Goal: Information Seeking & Learning: Learn about a topic

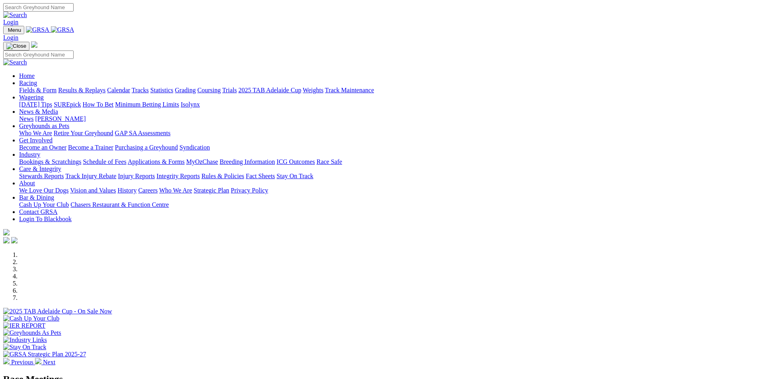
scroll to position [159, 0]
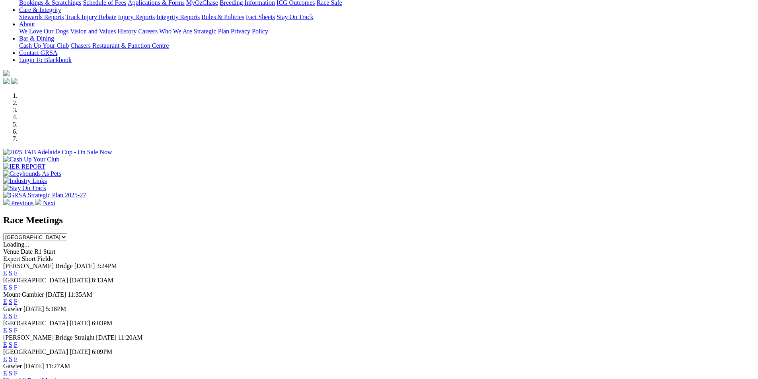
click at [67, 234] on select "South Australia New South Wales Northern Territory Queensland Tasmania Victoria…" at bounding box center [35, 238] width 64 height 8
select select "QLD"
click at [67, 234] on select "South Australia New South Wales Northern Territory Queensland Tasmania Victoria…" at bounding box center [35, 238] width 64 height 8
click at [18, 270] on link "F" at bounding box center [16, 273] width 4 height 7
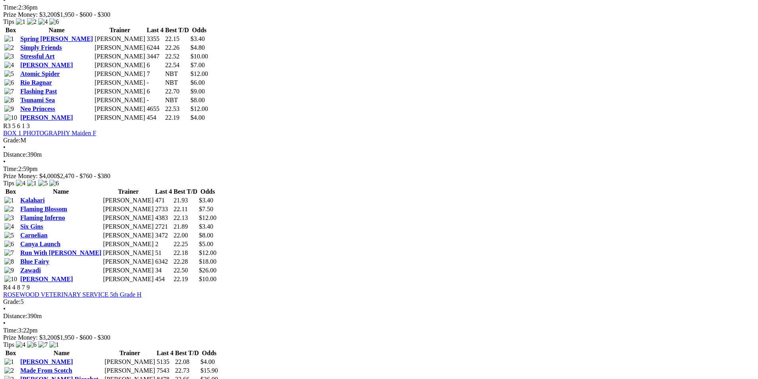
scroll to position [637, 0]
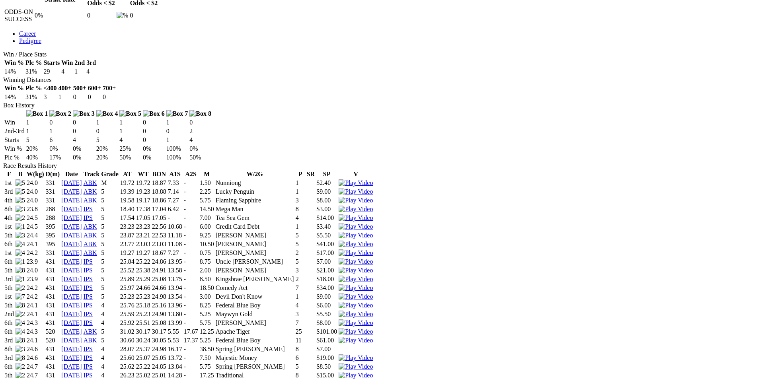
scroll to position [438, 0]
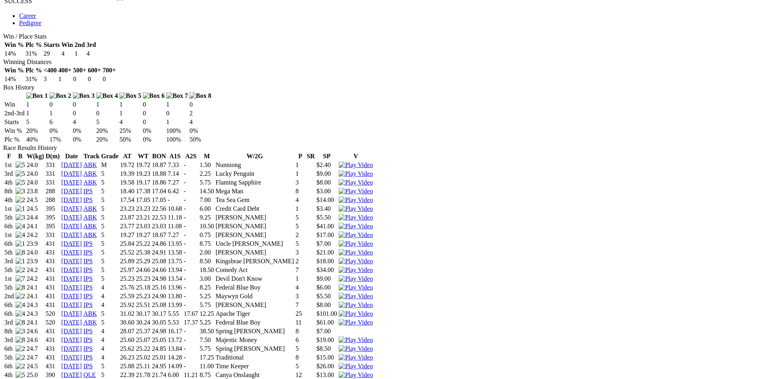
click at [373, 372] on img at bounding box center [356, 375] width 34 height 7
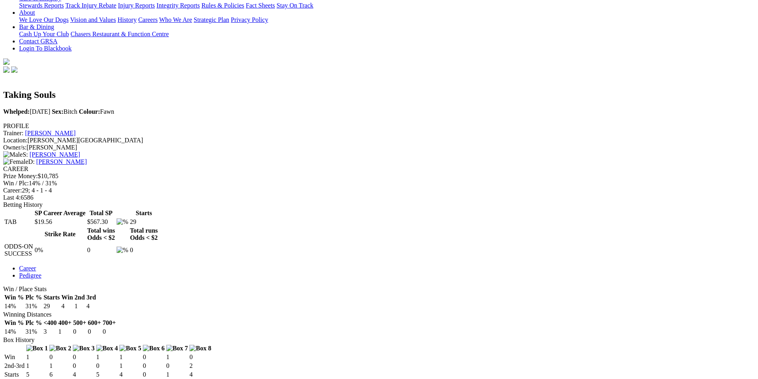
scroll to position [199, 0]
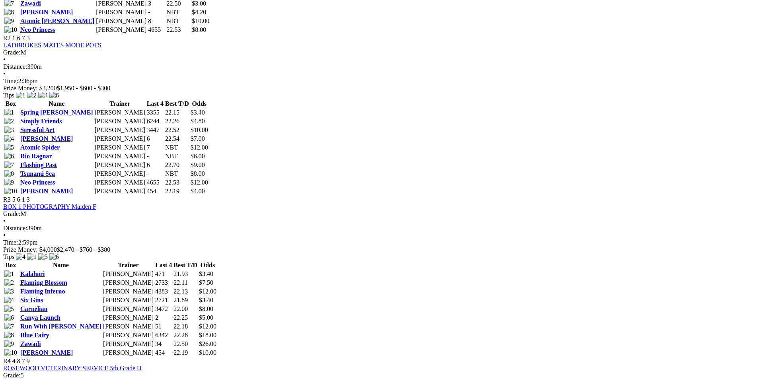
scroll to position [557, 0]
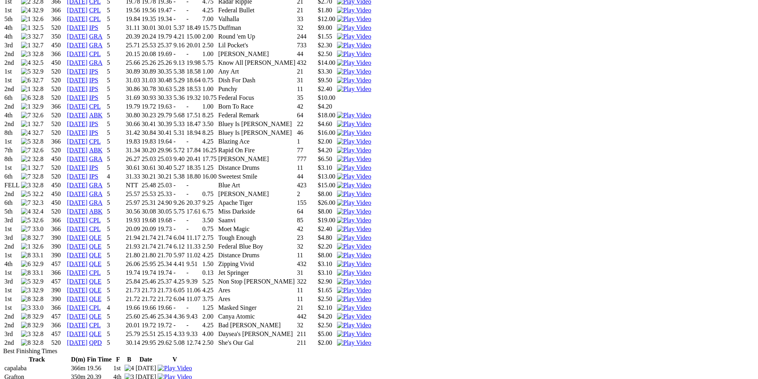
scroll to position [677, 0]
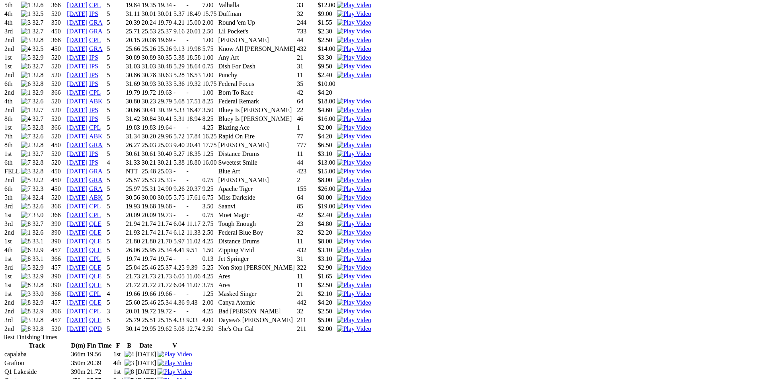
click at [371, 326] on img at bounding box center [354, 329] width 34 height 7
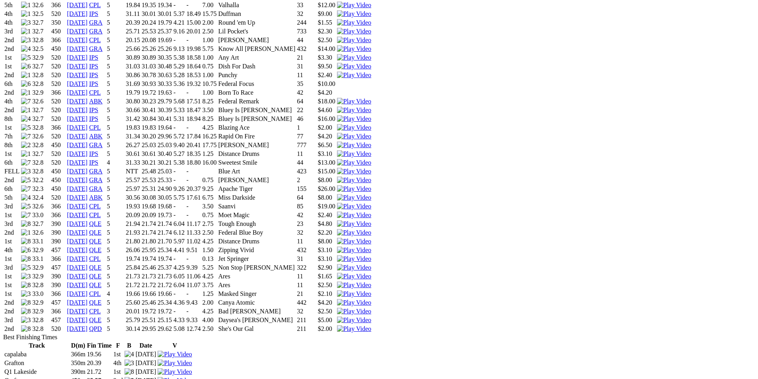
click at [371, 317] on img at bounding box center [354, 320] width 34 height 7
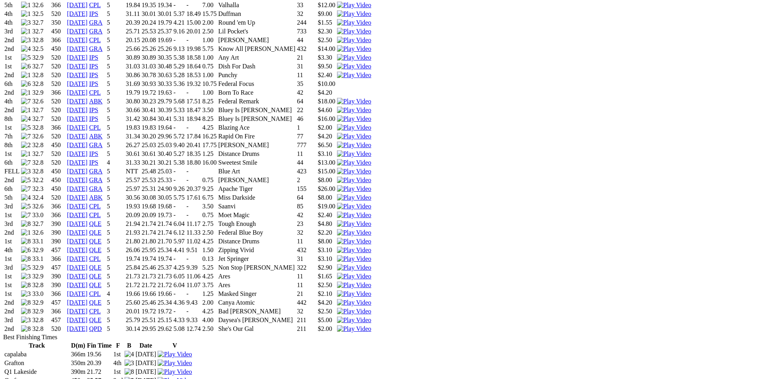
click at [371, 282] on img at bounding box center [354, 285] width 34 height 7
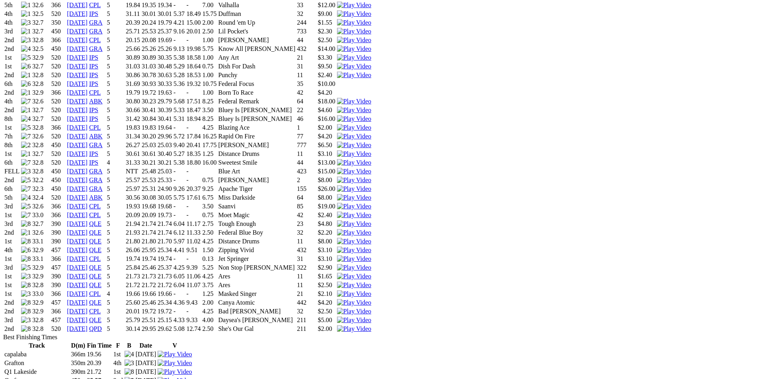
click at [371, 273] on img at bounding box center [354, 276] width 34 height 7
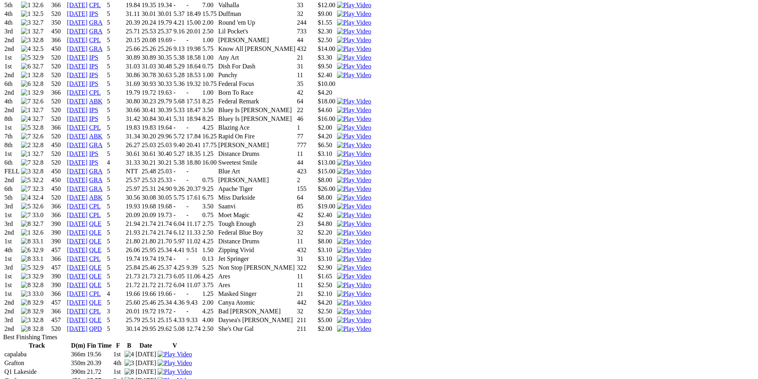
click at [371, 229] on img at bounding box center [354, 232] width 34 height 7
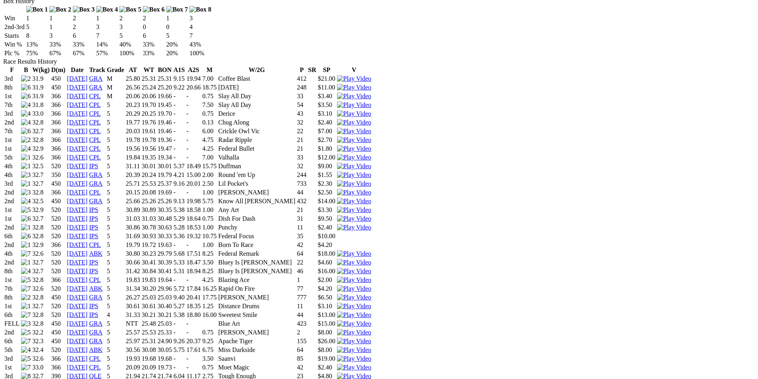
scroll to position [438, 0]
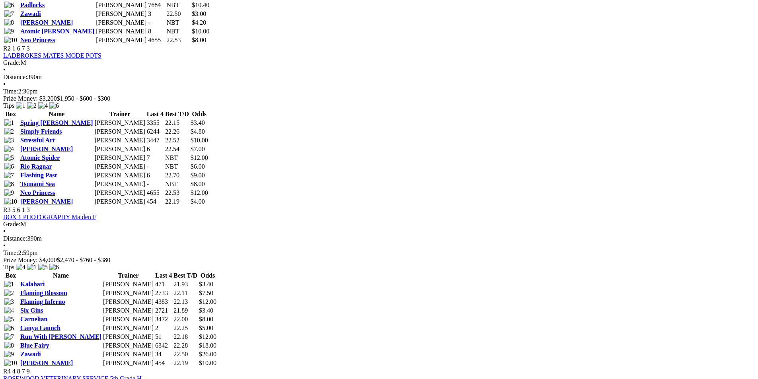
scroll to position [557, 0]
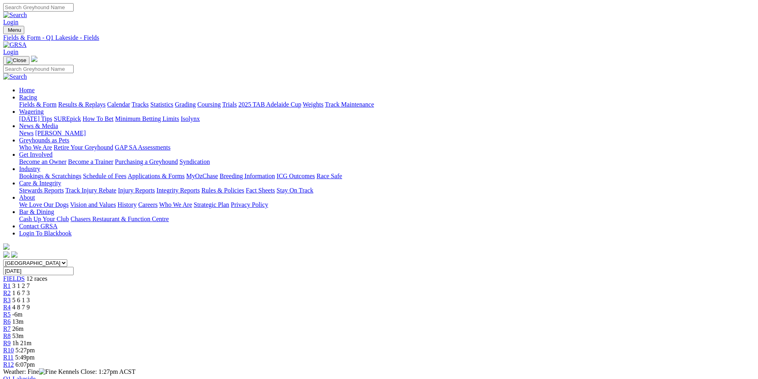
click at [57, 101] on link "Fields & Form" at bounding box center [37, 104] width 37 height 7
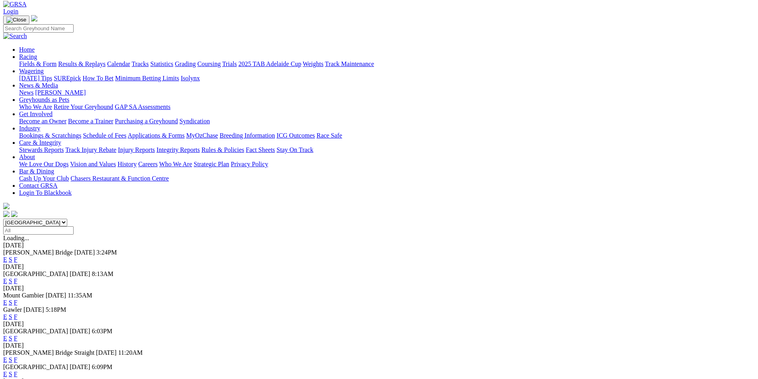
scroll to position [40, 0]
click at [67, 220] on select "South Australia New South Wales Northern Territory Queensland Tasmania Victoria…" at bounding box center [35, 224] width 64 height 8
select select "QLD"
click at [67, 220] on select "South Australia New South Wales Northern Territory Queensland Tasmania Victoria…" at bounding box center [35, 224] width 64 height 8
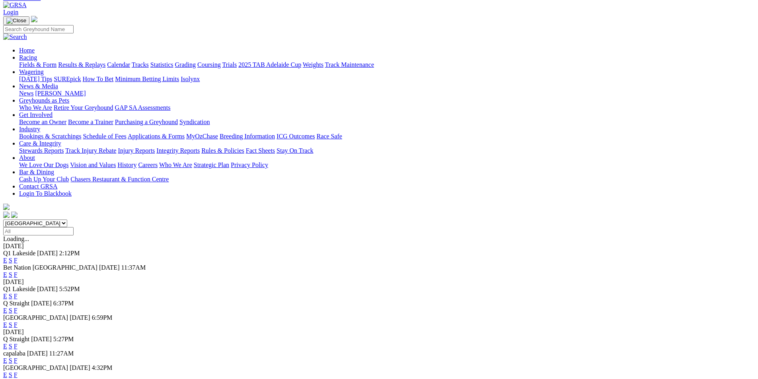
click at [7, 257] on link "E" at bounding box center [5, 260] width 4 height 7
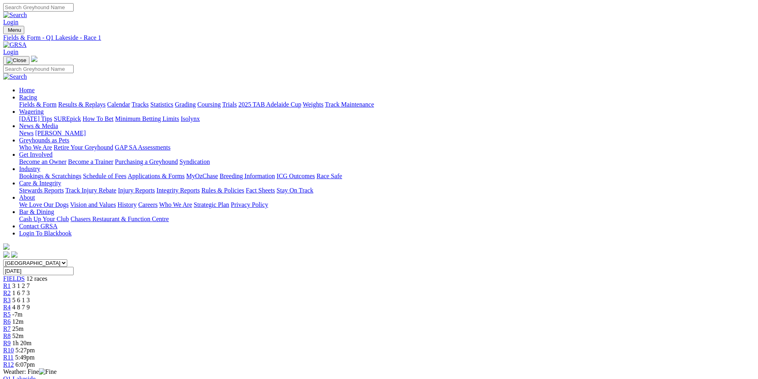
click at [11, 319] on span "R6" at bounding box center [7, 322] width 8 height 7
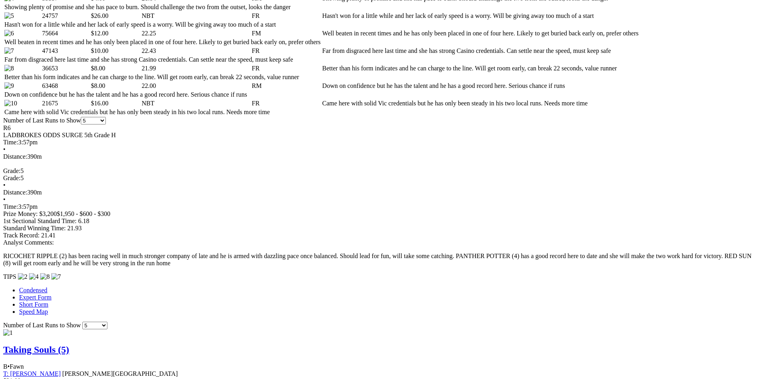
scroll to position [518, 0]
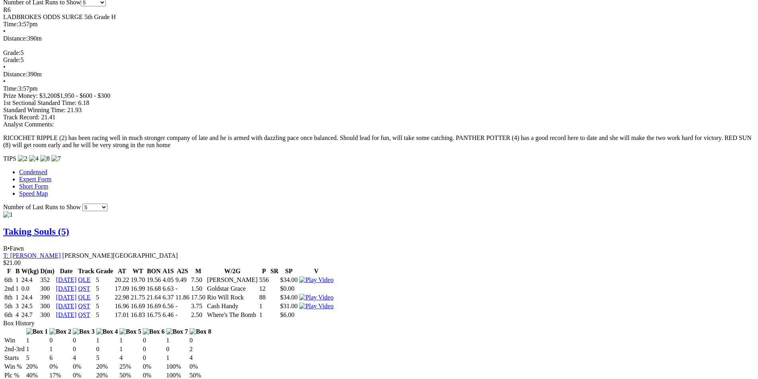
scroll to position [637, 0]
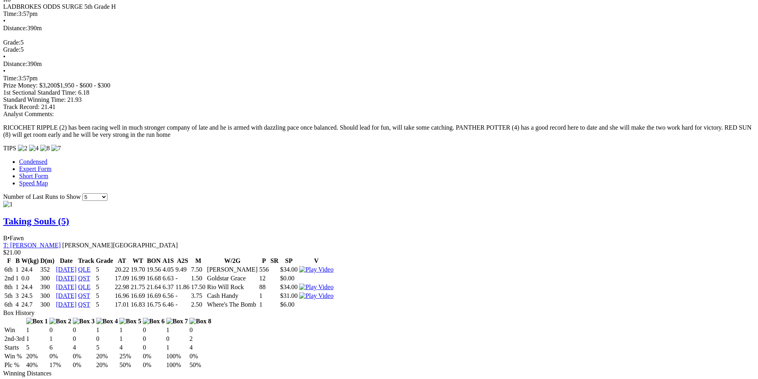
scroll to position [672, 0]
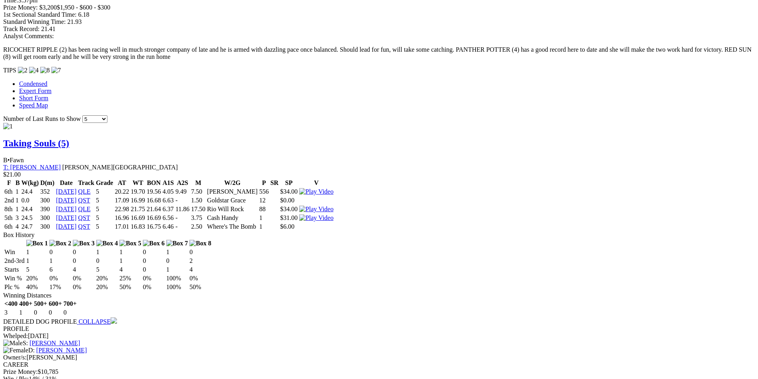
scroll to position [752, 0]
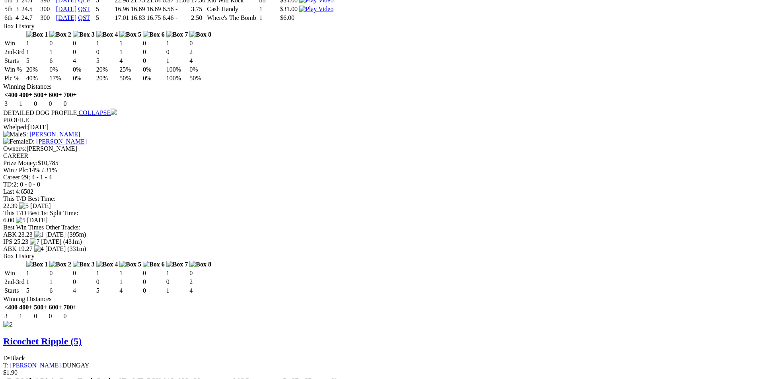
scroll to position [920, 0]
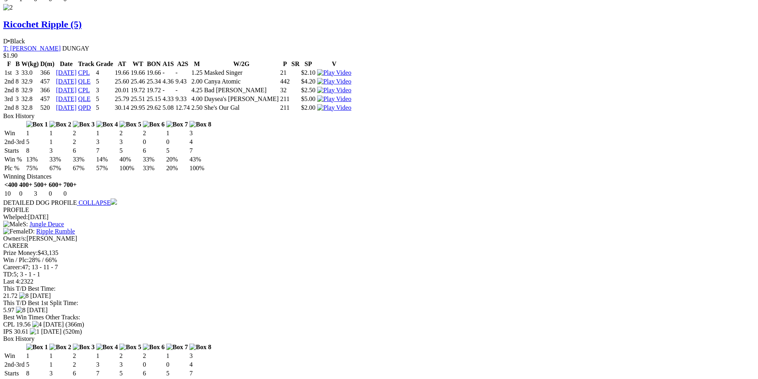
scroll to position [1239, 0]
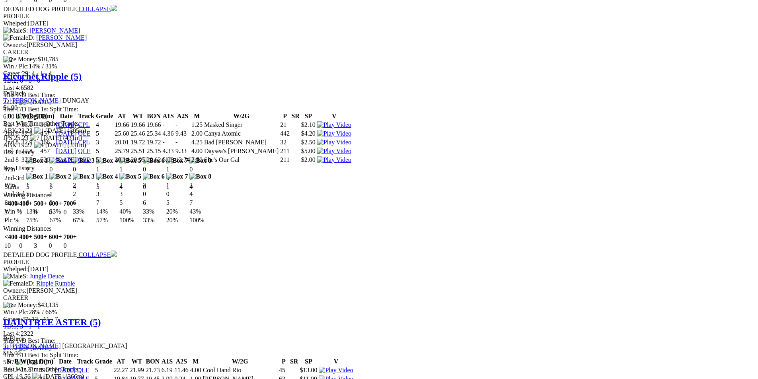
scroll to position [1239, 0]
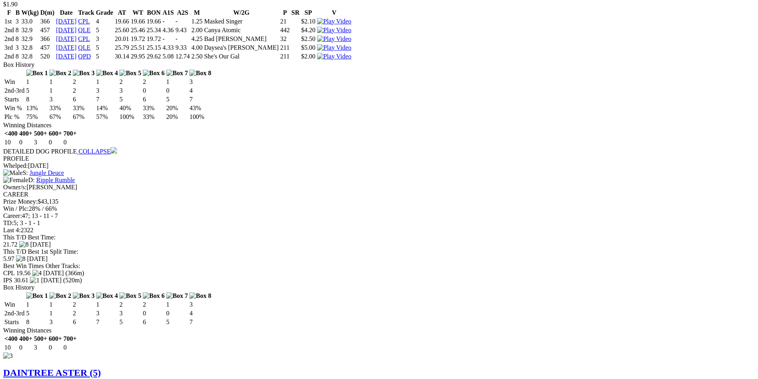
scroll to position [1278, 0]
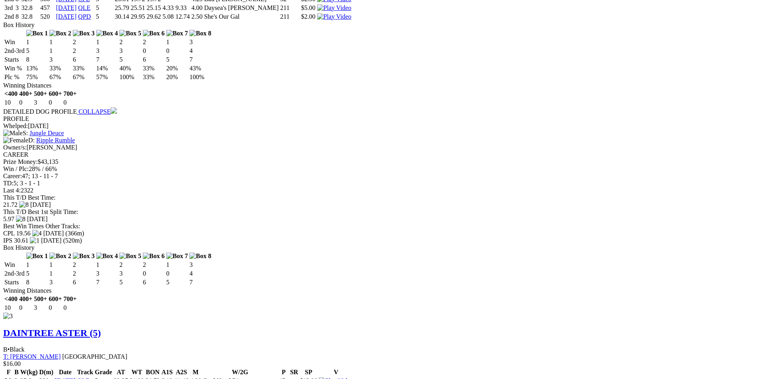
scroll to position [1318, 0]
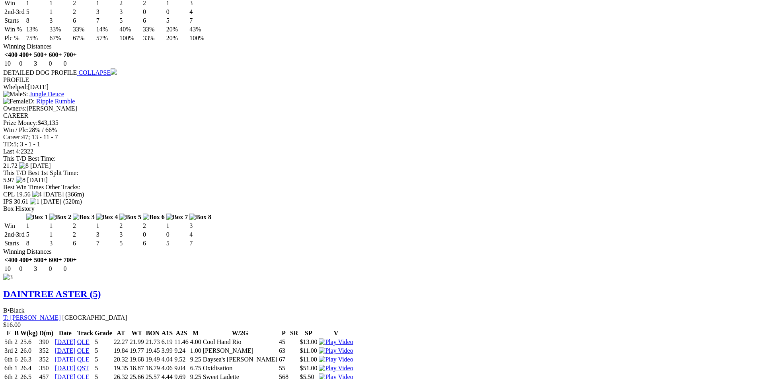
scroll to position [1398, 0]
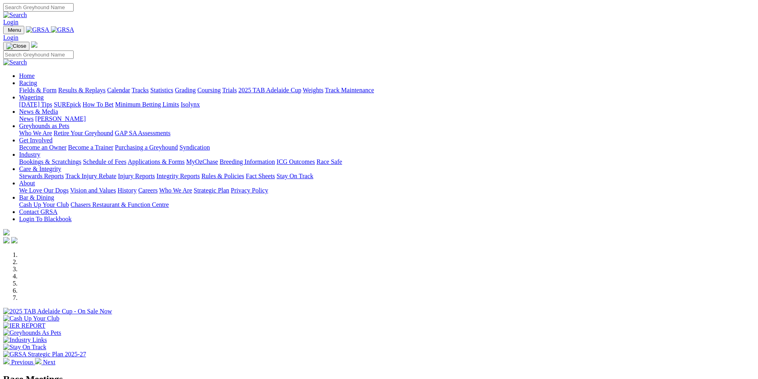
scroll to position [159, 0]
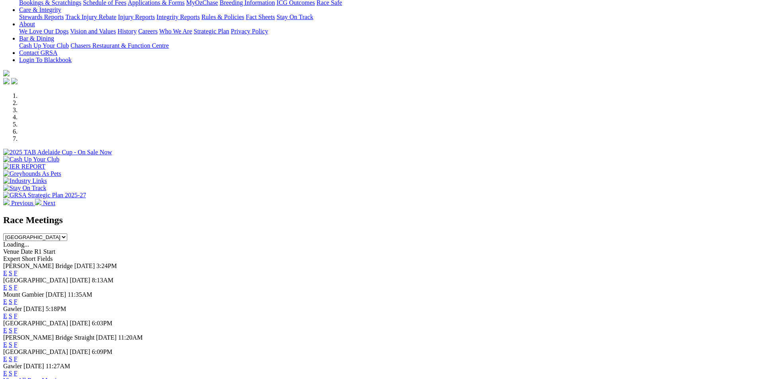
select select "QLD"
click at [67, 234] on select "South Australia New South Wales Northern Territory Queensland Tasmania Victoria…" at bounding box center [35, 238] width 64 height 8
click at [18, 270] on link "F" at bounding box center [16, 273] width 4 height 7
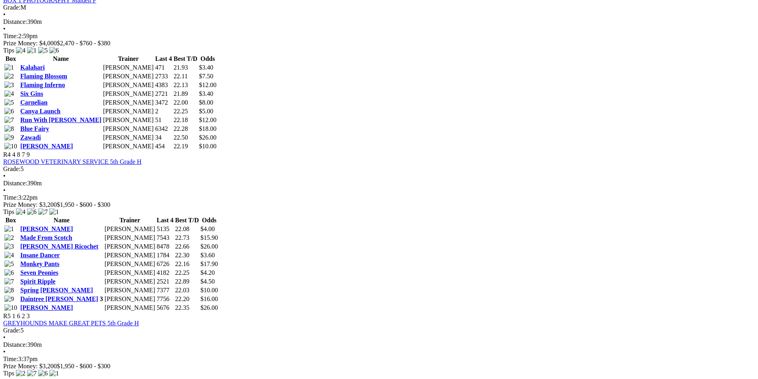
scroll to position [756, 0]
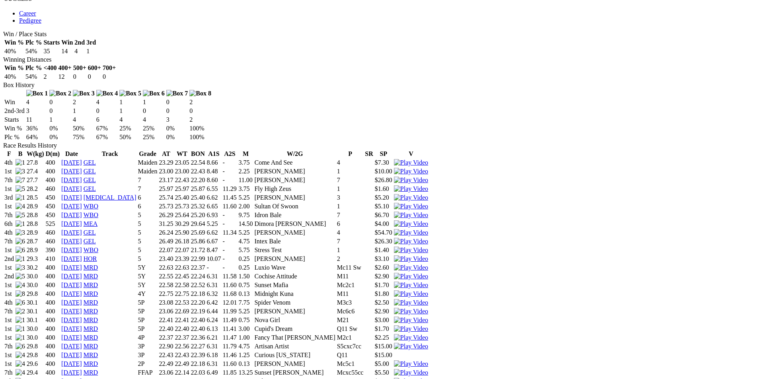
scroll to position [438, 0]
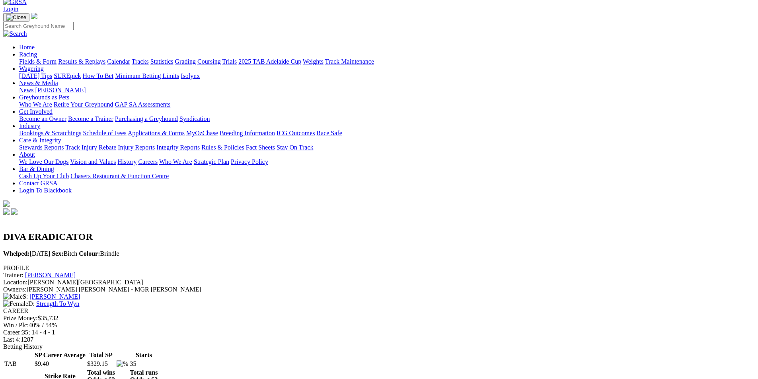
scroll to position [0, 0]
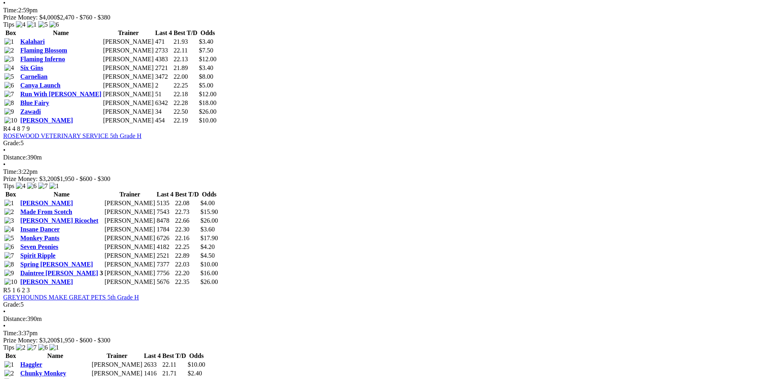
scroll to position [796, 0]
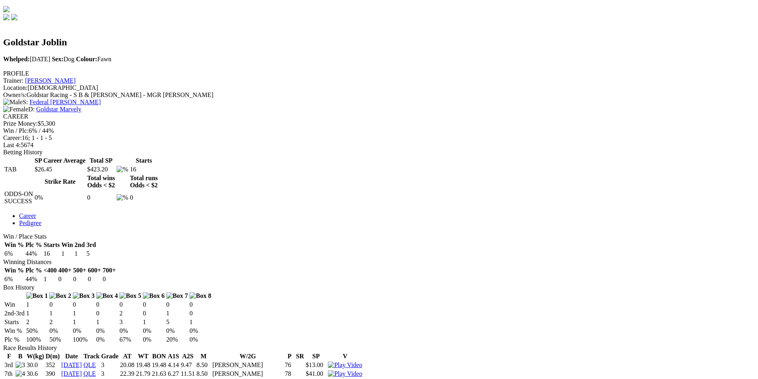
scroll to position [279, 0]
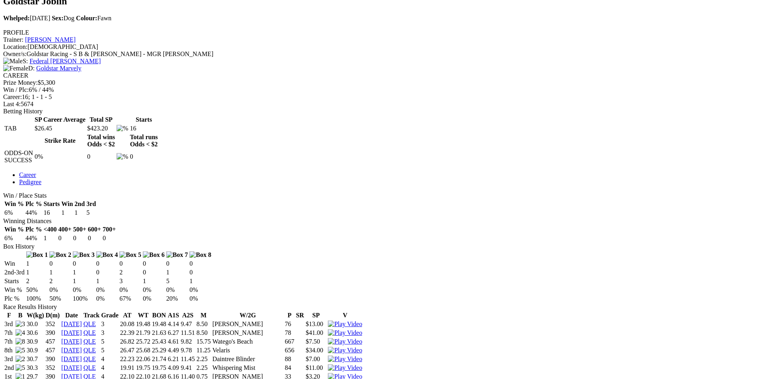
click at [362, 373] on img at bounding box center [345, 376] width 34 height 7
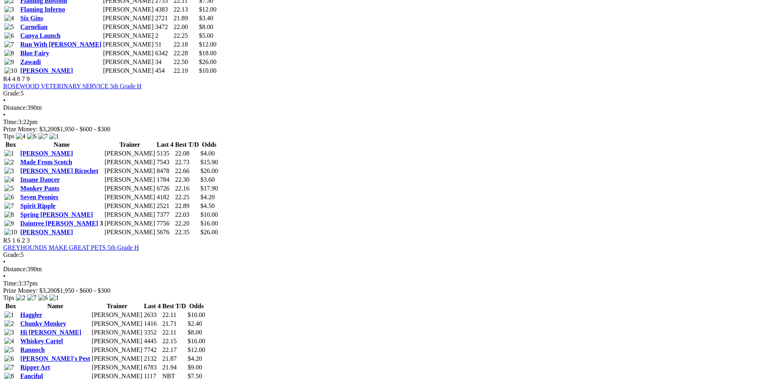
scroll to position [836, 0]
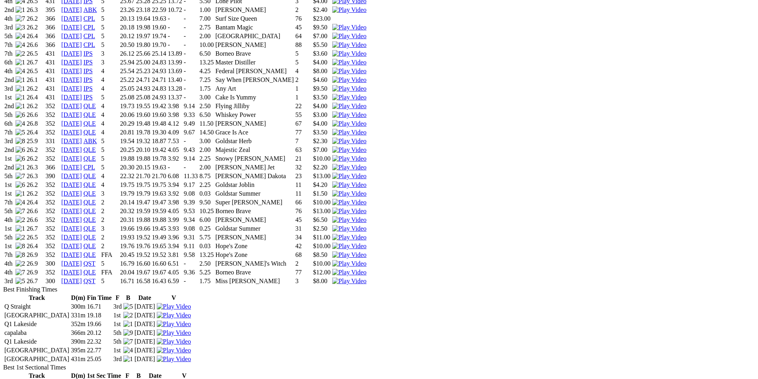
scroll to position [756, 0]
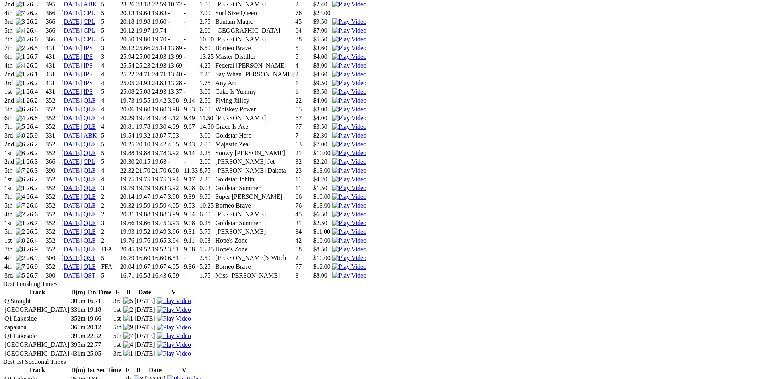
click at [367, 272] on img at bounding box center [349, 275] width 34 height 7
click at [367, 264] on img at bounding box center [349, 267] width 34 height 7
click at [367, 237] on img at bounding box center [349, 240] width 34 height 7
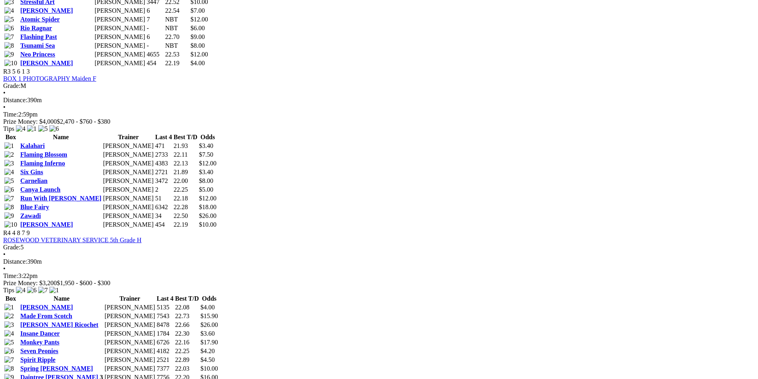
scroll to position [796, 0]
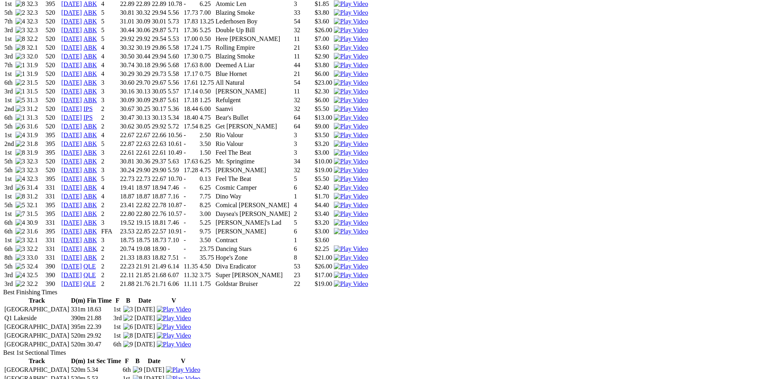
scroll to position [836, 0]
click at [368, 280] on img at bounding box center [351, 283] width 34 height 7
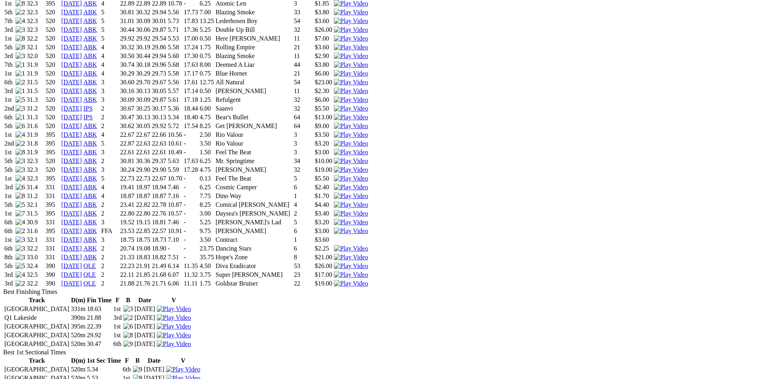
click at [368, 272] on img at bounding box center [351, 275] width 34 height 7
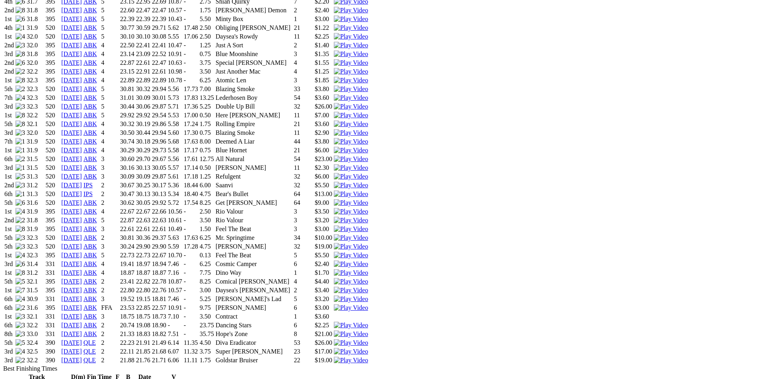
scroll to position [677, 0]
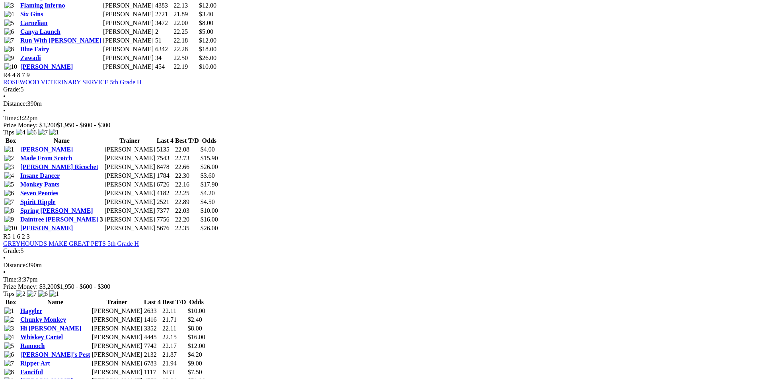
scroll to position [836, 0]
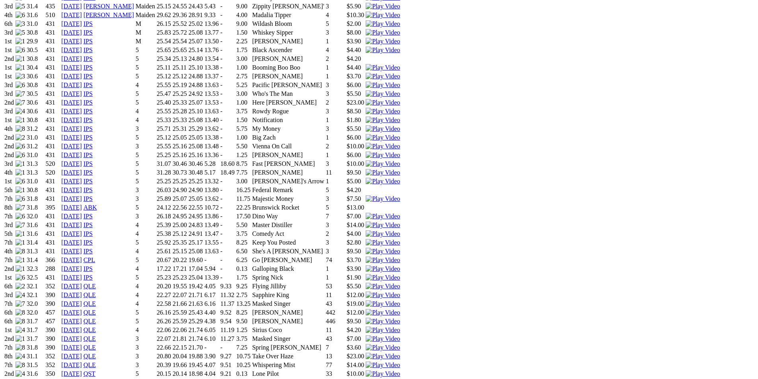
scroll to position [637, 0]
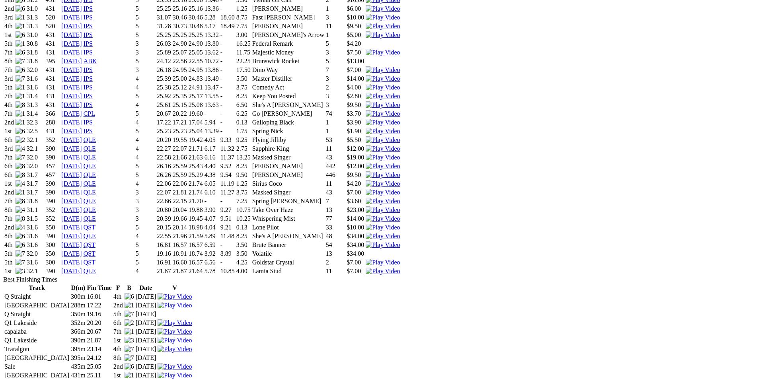
scroll to position [756, 0]
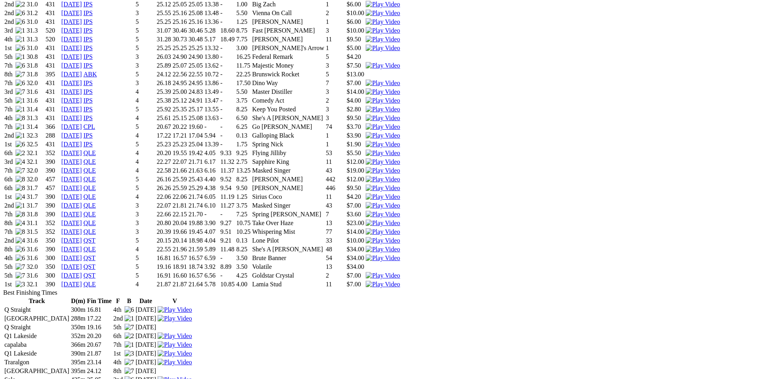
click at [400, 255] on img at bounding box center [383, 258] width 34 height 7
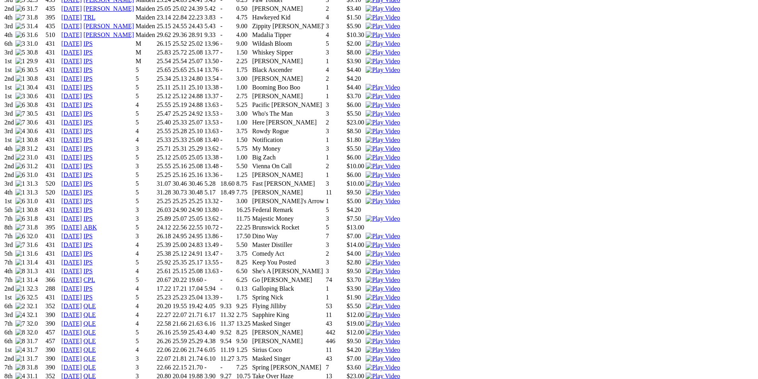
scroll to position [597, 0]
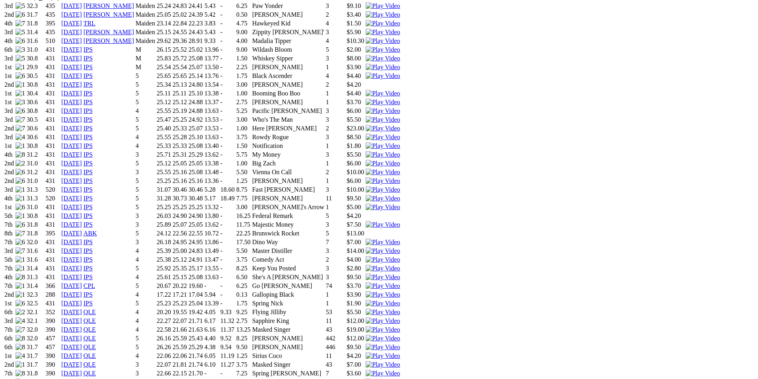
click at [400, 353] on img at bounding box center [383, 356] width 34 height 7
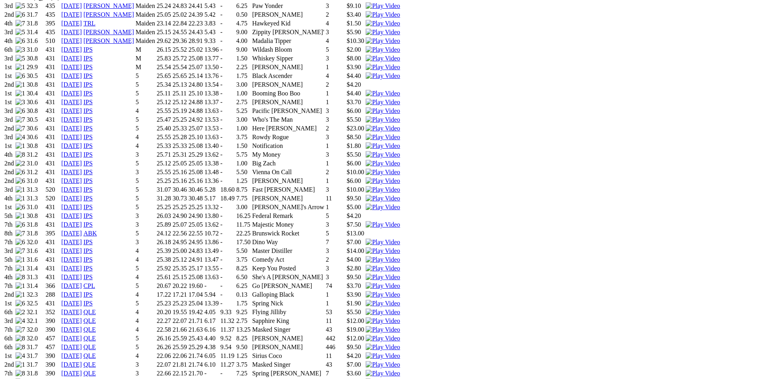
scroll to position [319, 0]
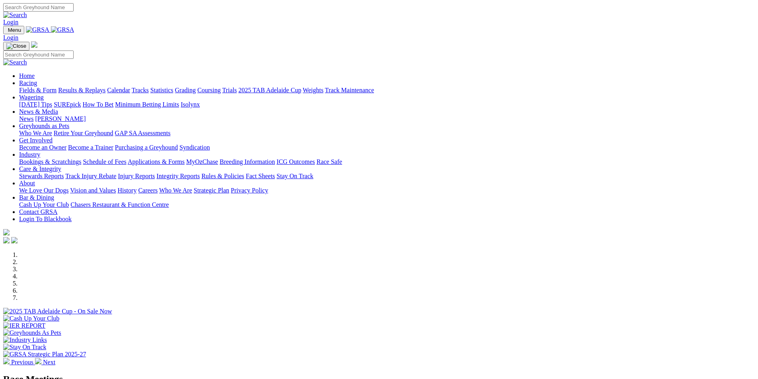
scroll to position [279, 0]
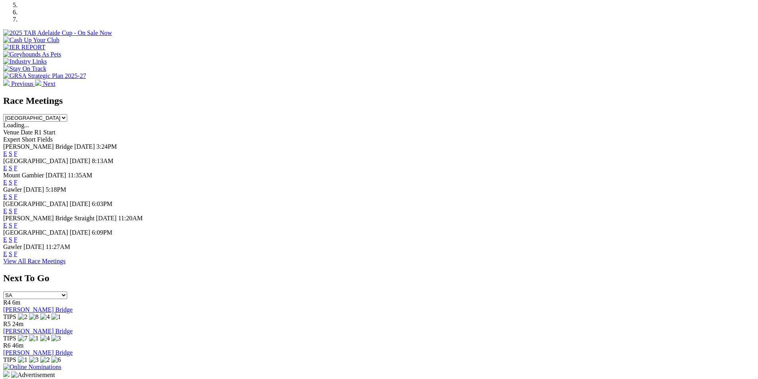
click at [67, 114] on select "South Australia New South Wales Northern Territory Queensland Tasmania Victoria…" at bounding box center [35, 118] width 64 height 8
select select "QLD"
click at [67, 114] on select "South Australia New South Wales Northern Territory Queensland Tasmania Victoria…" at bounding box center [35, 118] width 64 height 8
click at [18, 179] on link "F" at bounding box center [16, 182] width 4 height 7
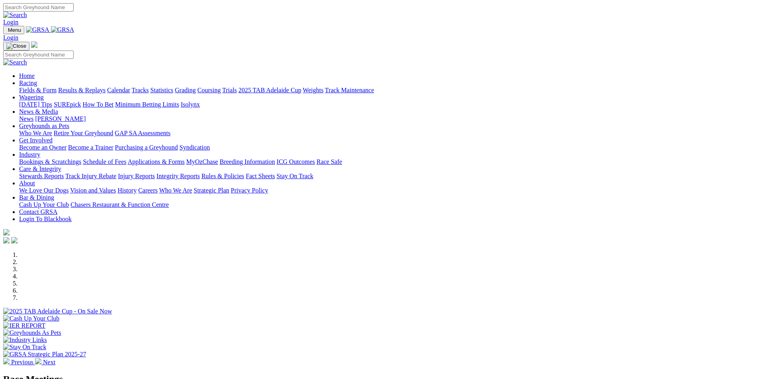
select select "QLD"
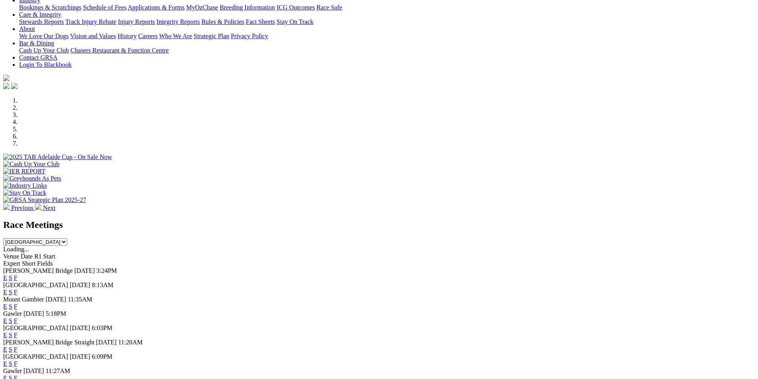
scroll to position [159, 0]
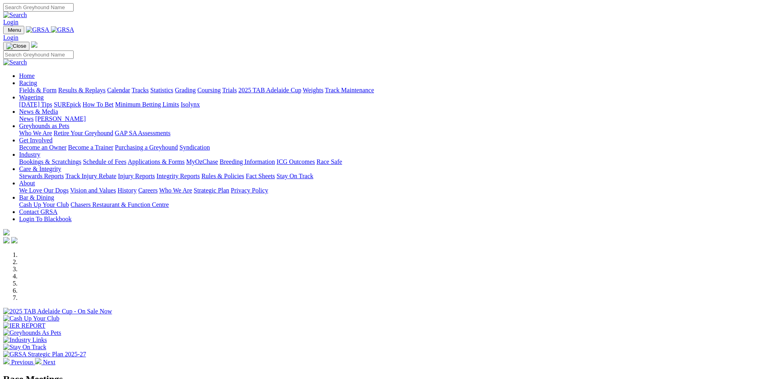
scroll to position [239, 0]
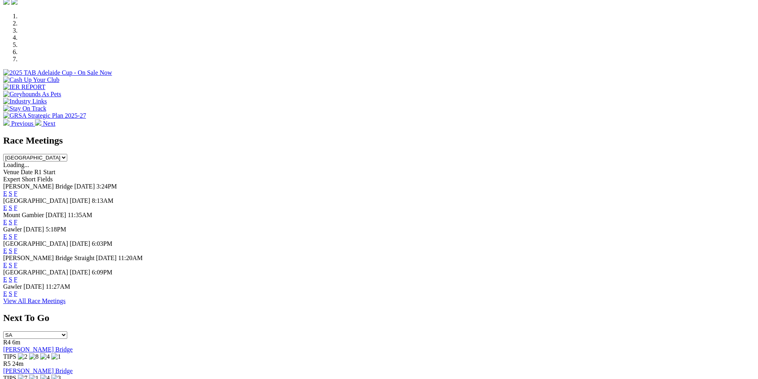
click at [67, 154] on select "[GEOGRAPHIC_DATA] [GEOGRAPHIC_DATA] [GEOGRAPHIC_DATA] [GEOGRAPHIC_DATA] [GEOGRA…" at bounding box center [35, 158] width 64 height 8
select select "QLD"
click at [67, 154] on select "[GEOGRAPHIC_DATA] [GEOGRAPHIC_DATA] [GEOGRAPHIC_DATA] [GEOGRAPHIC_DATA] [GEOGRA…" at bounding box center [35, 158] width 64 height 8
click at [18, 190] on link "F" at bounding box center [16, 193] width 4 height 7
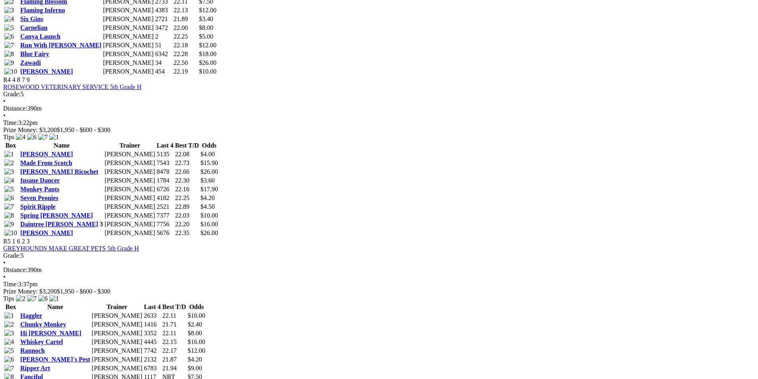
scroll to position [876, 0]
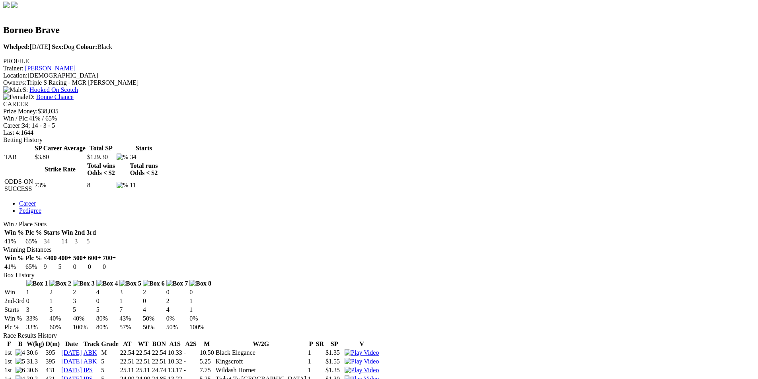
scroll to position [518, 0]
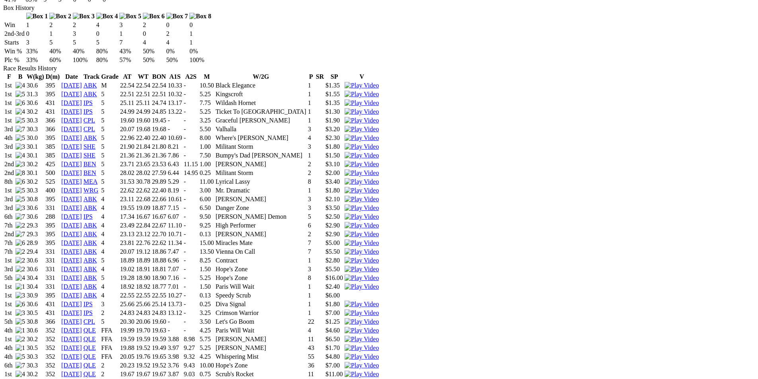
click at [379, 371] on img at bounding box center [362, 374] width 34 height 7
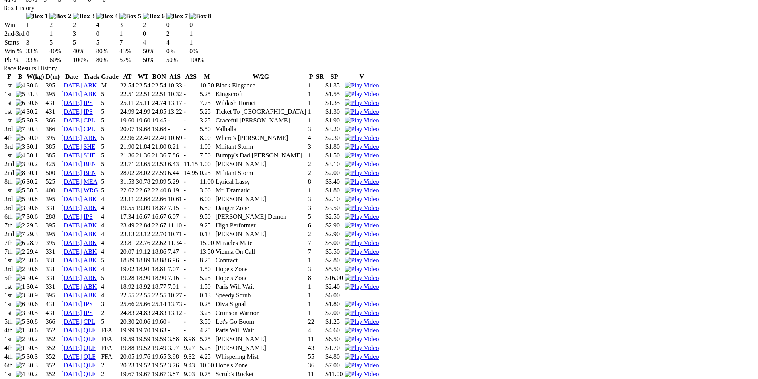
click at [379, 301] on img at bounding box center [362, 304] width 34 height 7
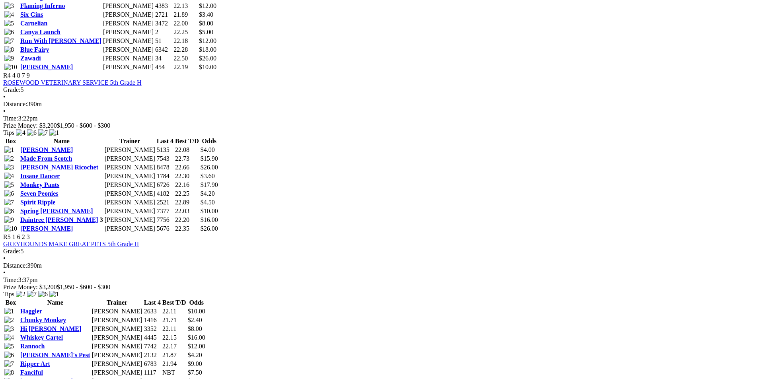
scroll to position [836, 0]
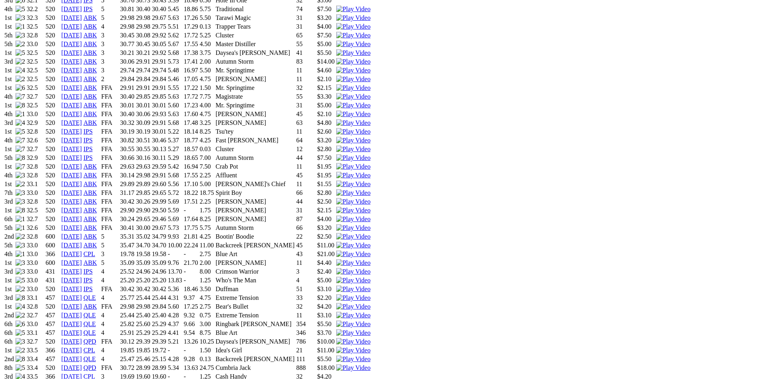
scroll to position [956, 0]
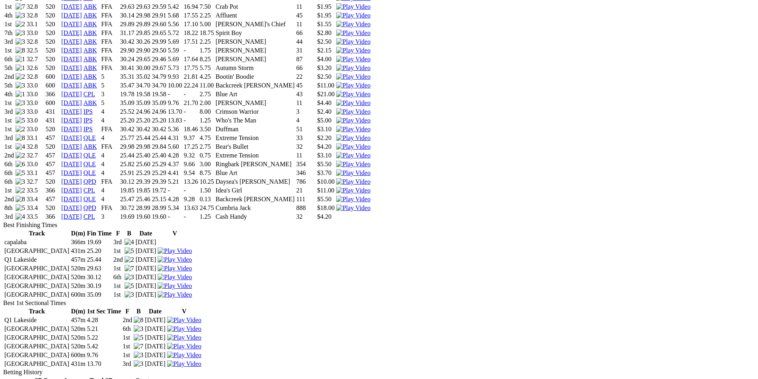
click at [371, 196] on img at bounding box center [353, 199] width 34 height 7
click at [371, 143] on img at bounding box center [353, 146] width 34 height 7
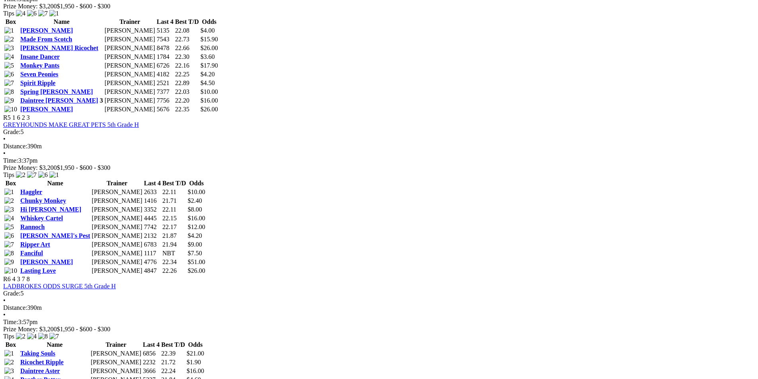
scroll to position [956, 0]
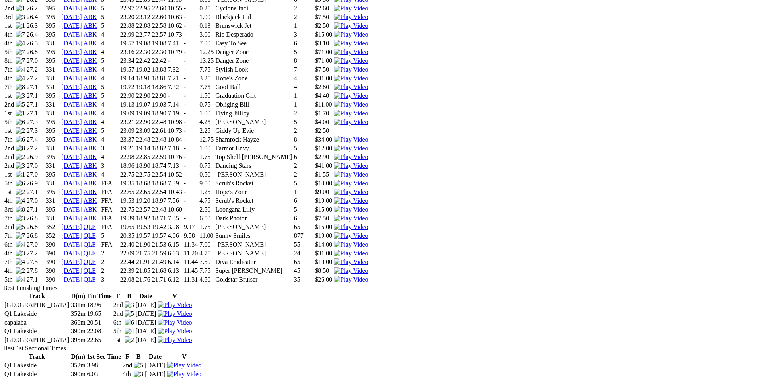
scroll to position [756, 0]
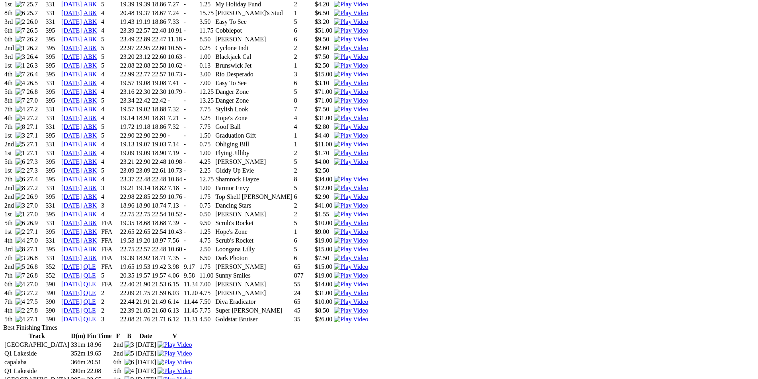
click at [368, 264] on img at bounding box center [351, 267] width 34 height 7
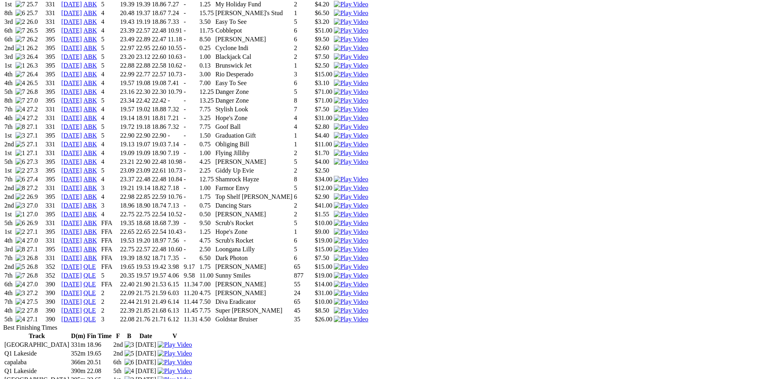
scroll to position [717, 0]
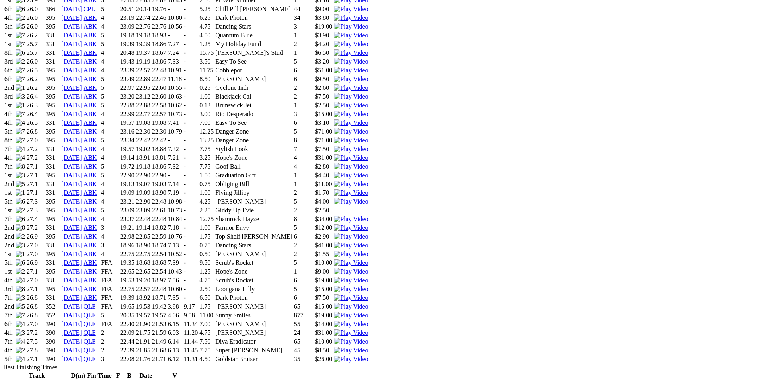
click at [368, 286] on img at bounding box center [351, 289] width 34 height 7
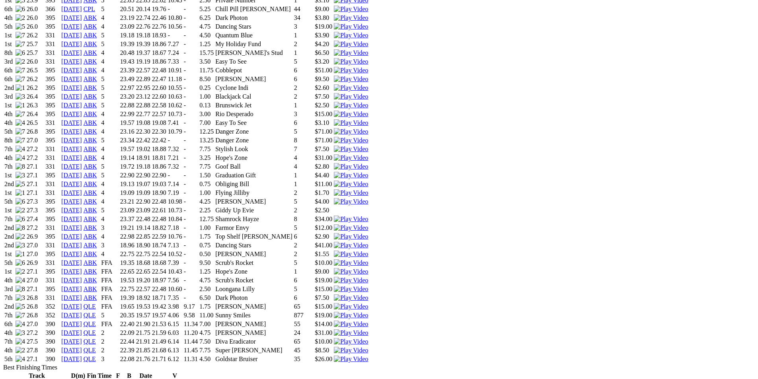
click at [368, 225] on img at bounding box center [351, 228] width 34 height 7
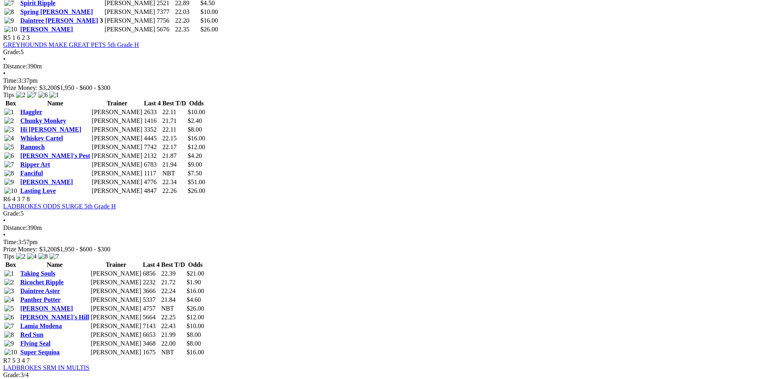
scroll to position [1035, 0]
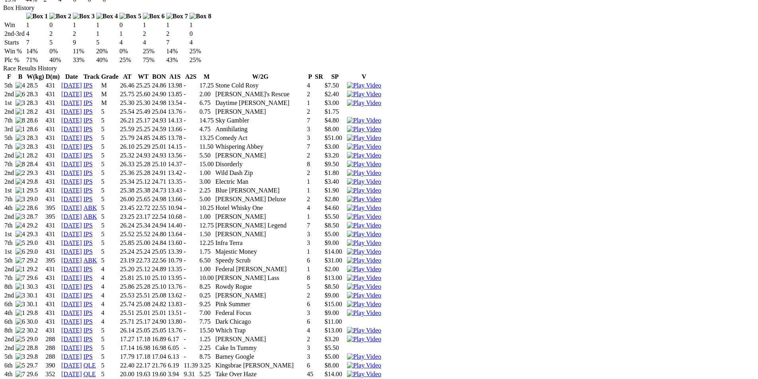
scroll to position [677, 0]
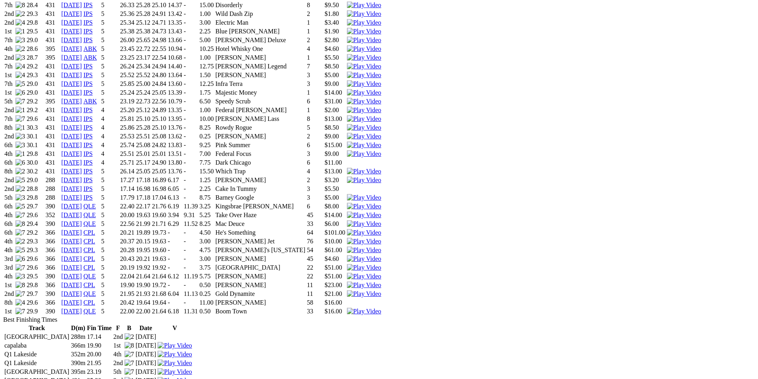
click at [381, 308] on img at bounding box center [364, 311] width 34 height 7
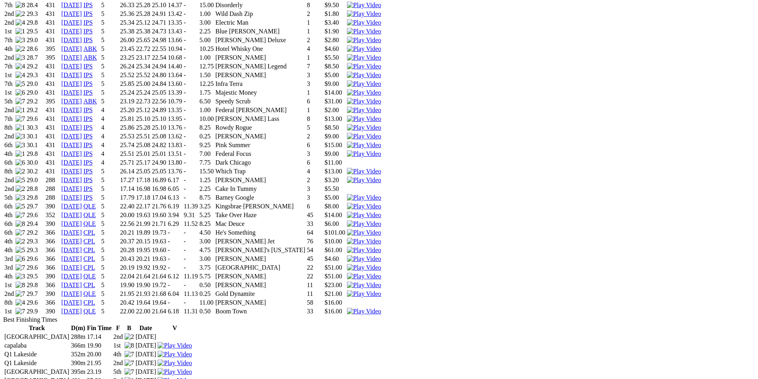
click at [381, 291] on img at bounding box center [364, 294] width 34 height 7
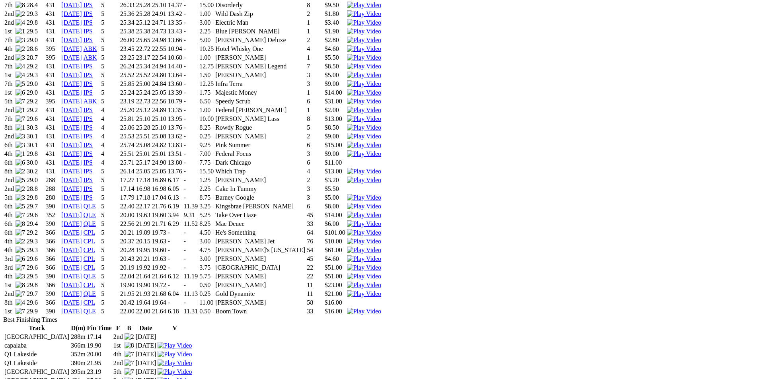
click at [381, 273] on img at bounding box center [364, 276] width 34 height 7
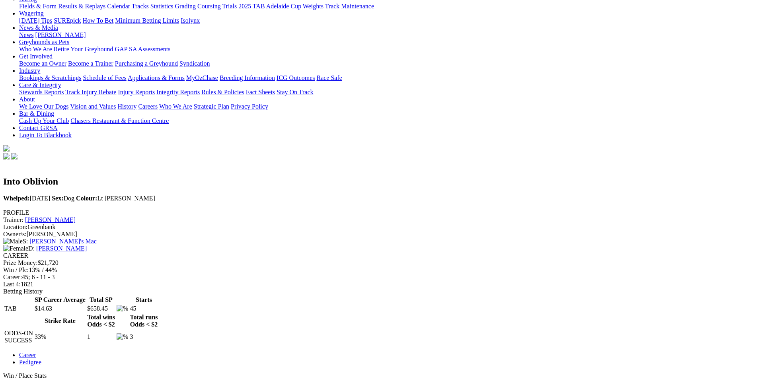
scroll to position [40, 0]
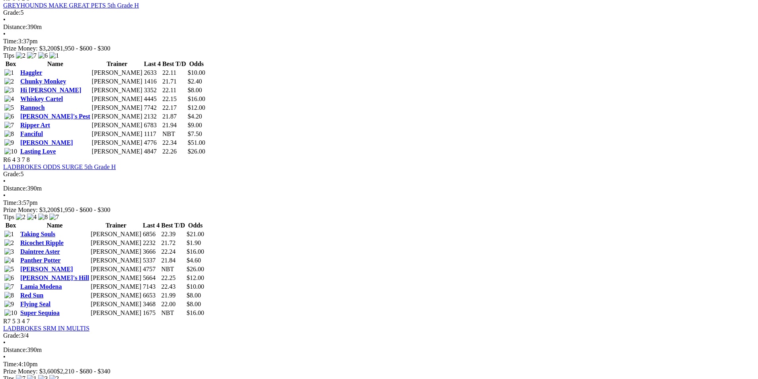
scroll to position [1075, 0]
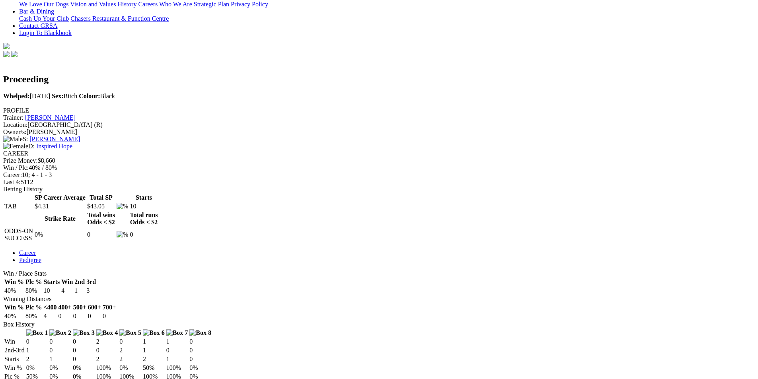
scroll to position [199, 0]
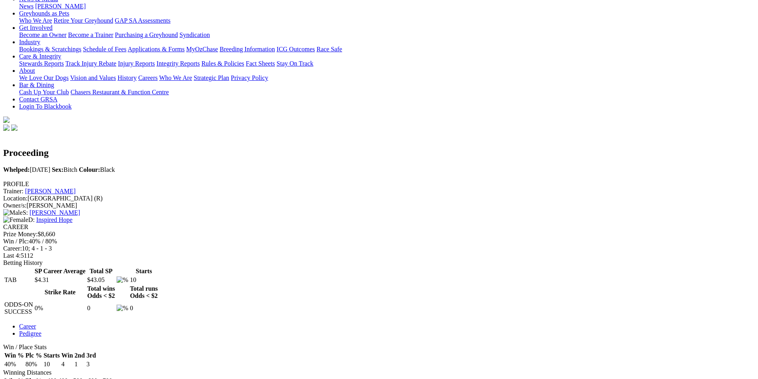
scroll to position [40, 0]
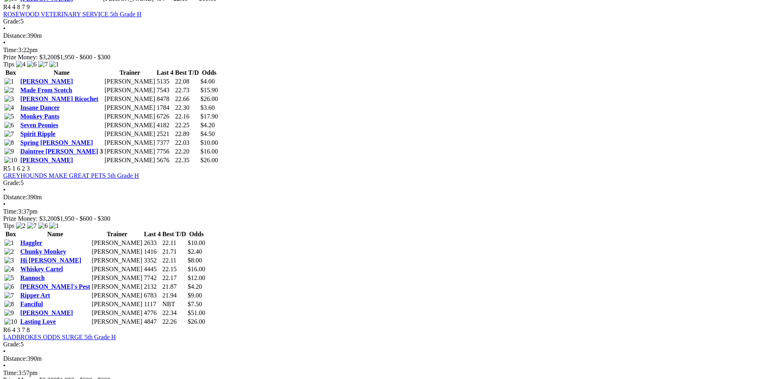
scroll to position [1035, 0]
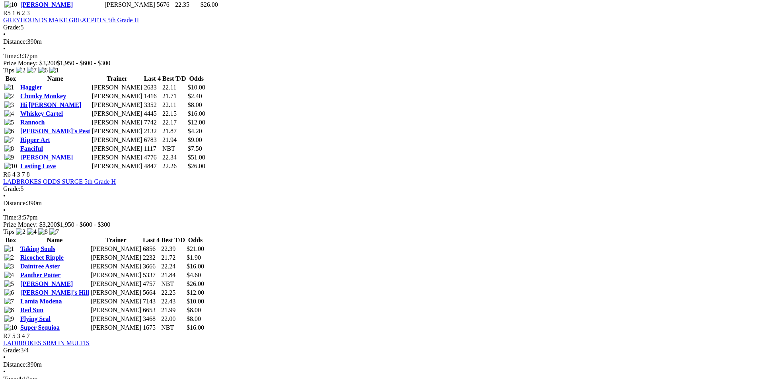
scroll to position [1075, 0]
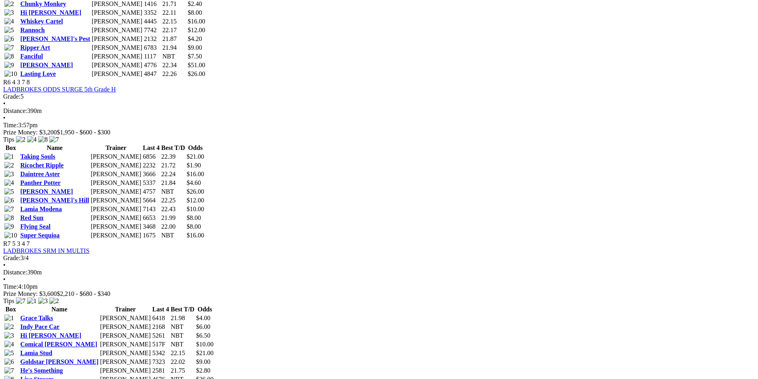
scroll to position [1155, 0]
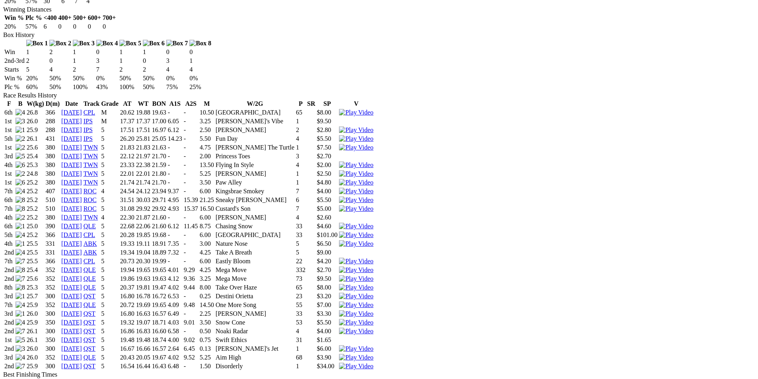
scroll to position [478, 0]
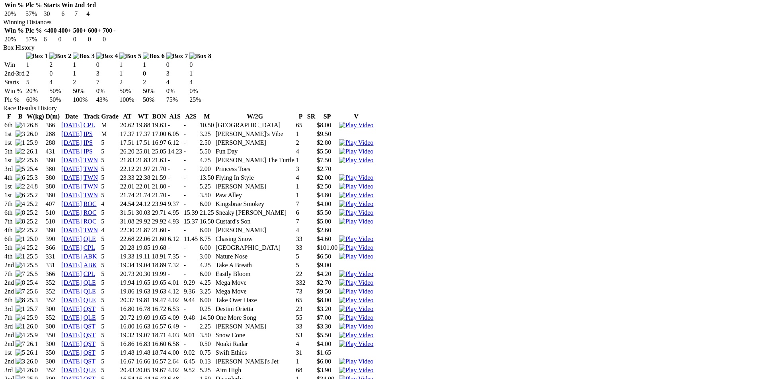
click at [373, 288] on img at bounding box center [356, 291] width 34 height 7
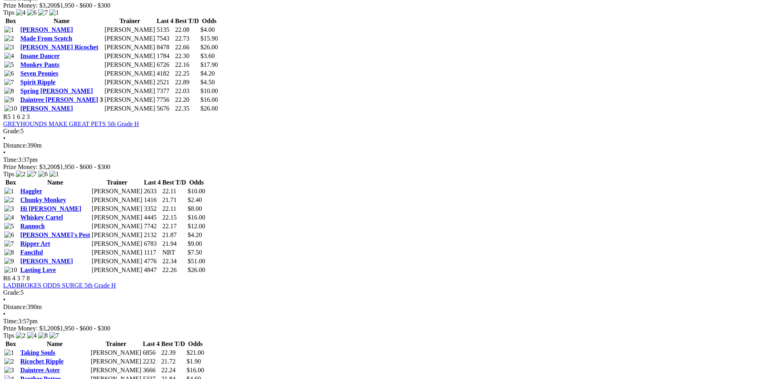
scroll to position [1115, 0]
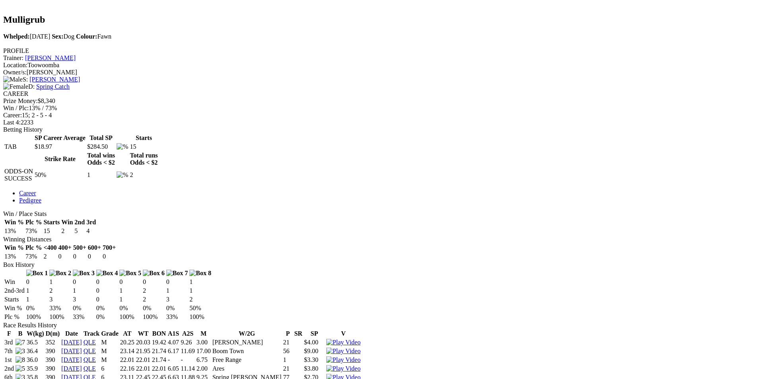
scroll to position [279, 0]
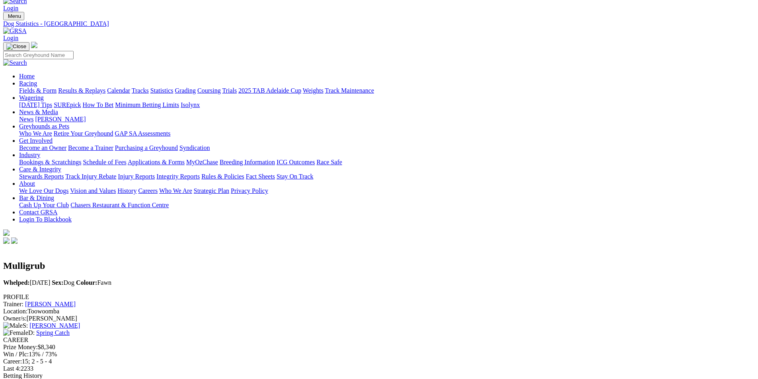
scroll to position [0, 0]
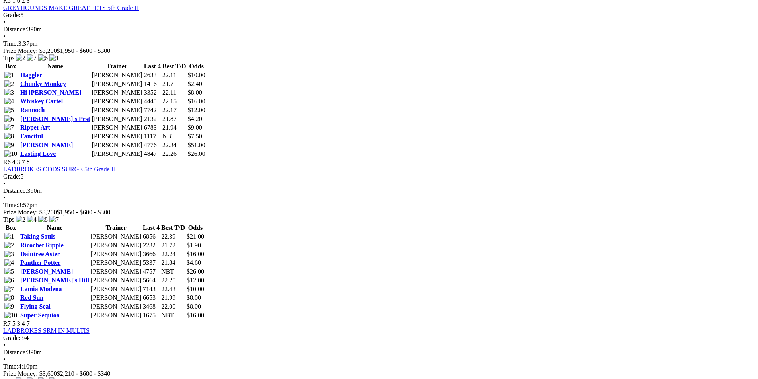
scroll to position [1075, 0]
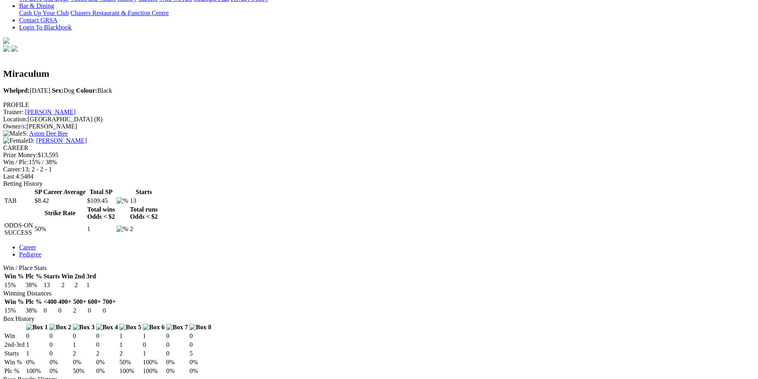
scroll to position [199, 0]
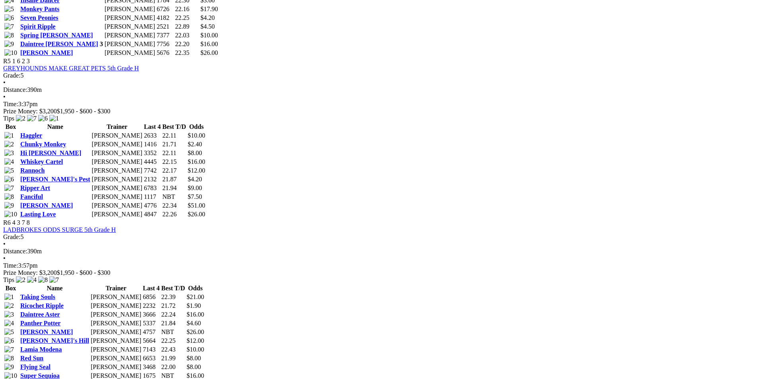
scroll to position [1155, 0]
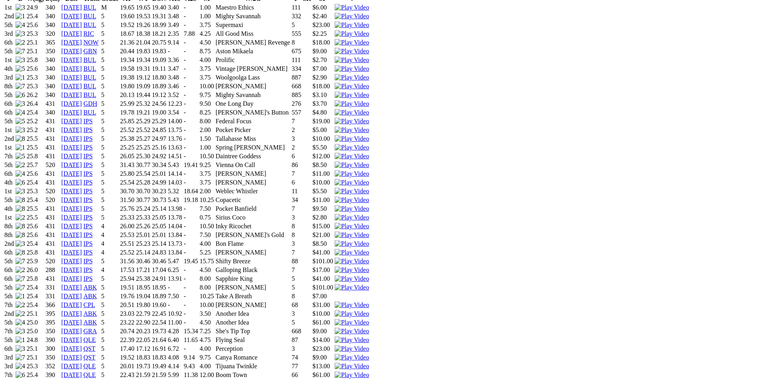
scroll to position [677, 0]
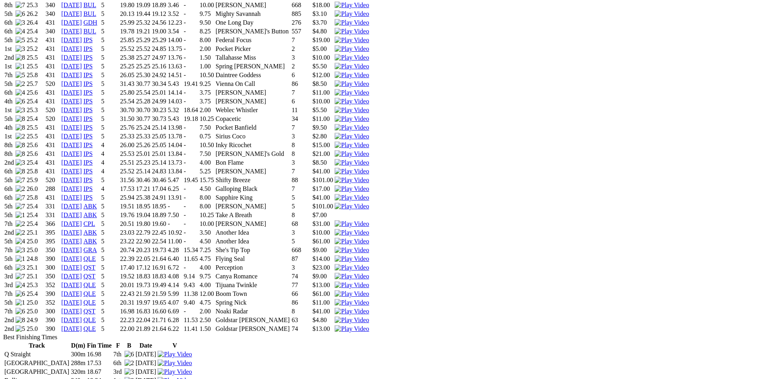
click at [369, 326] on img at bounding box center [352, 329] width 34 height 7
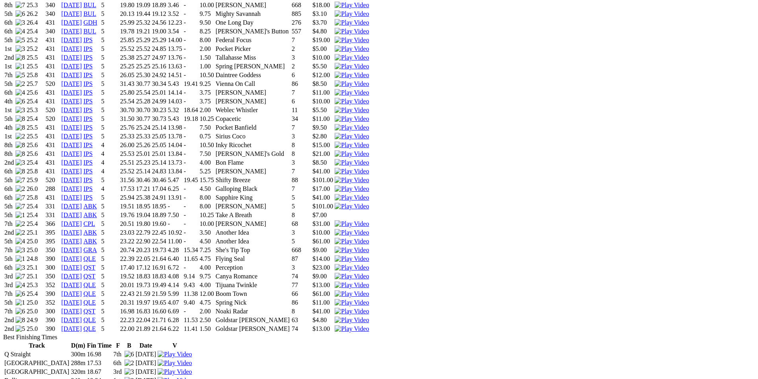
click at [369, 317] on img at bounding box center [352, 320] width 34 height 7
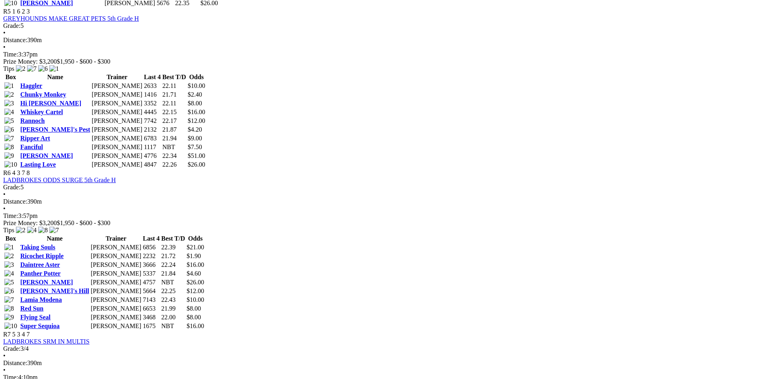
scroll to position [1075, 0]
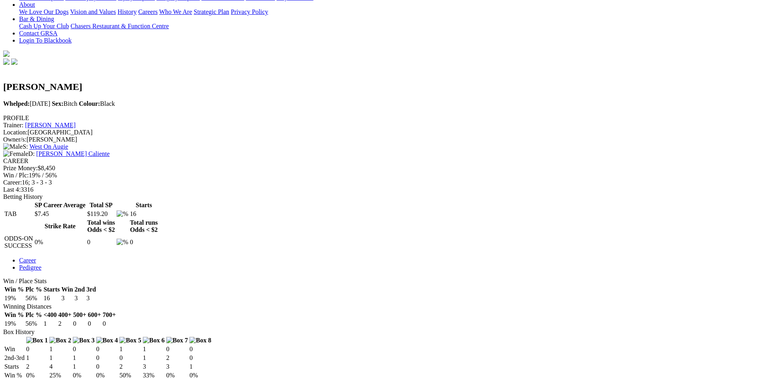
scroll to position [239, 0]
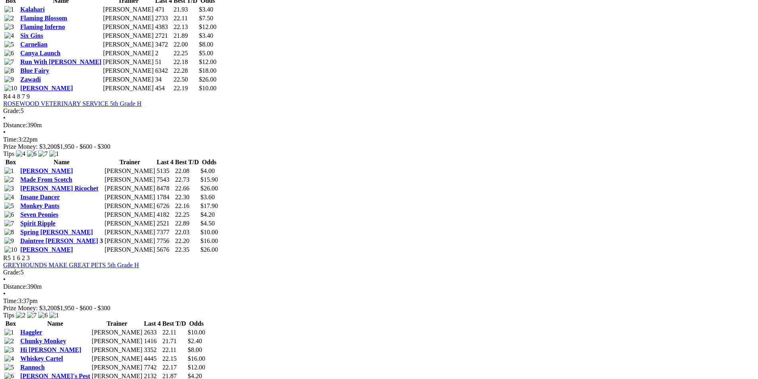
scroll to position [956, 0]
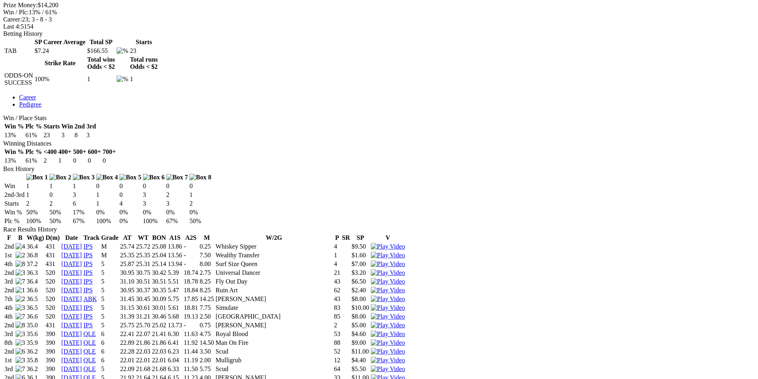
scroll to position [358, 0]
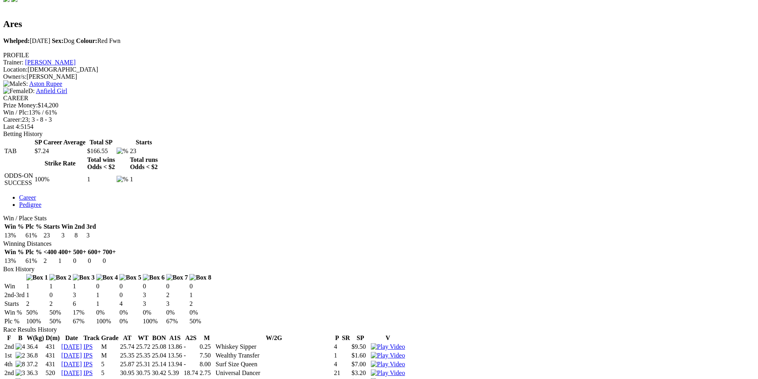
scroll to position [80, 0]
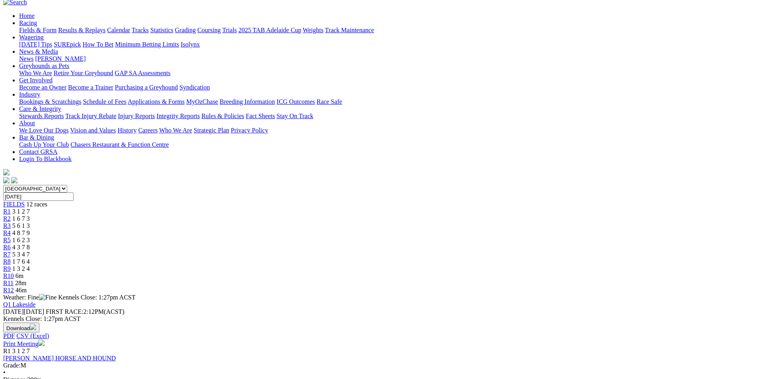
scroll to position [80, 0]
